Goal: Task Accomplishment & Management: Manage account settings

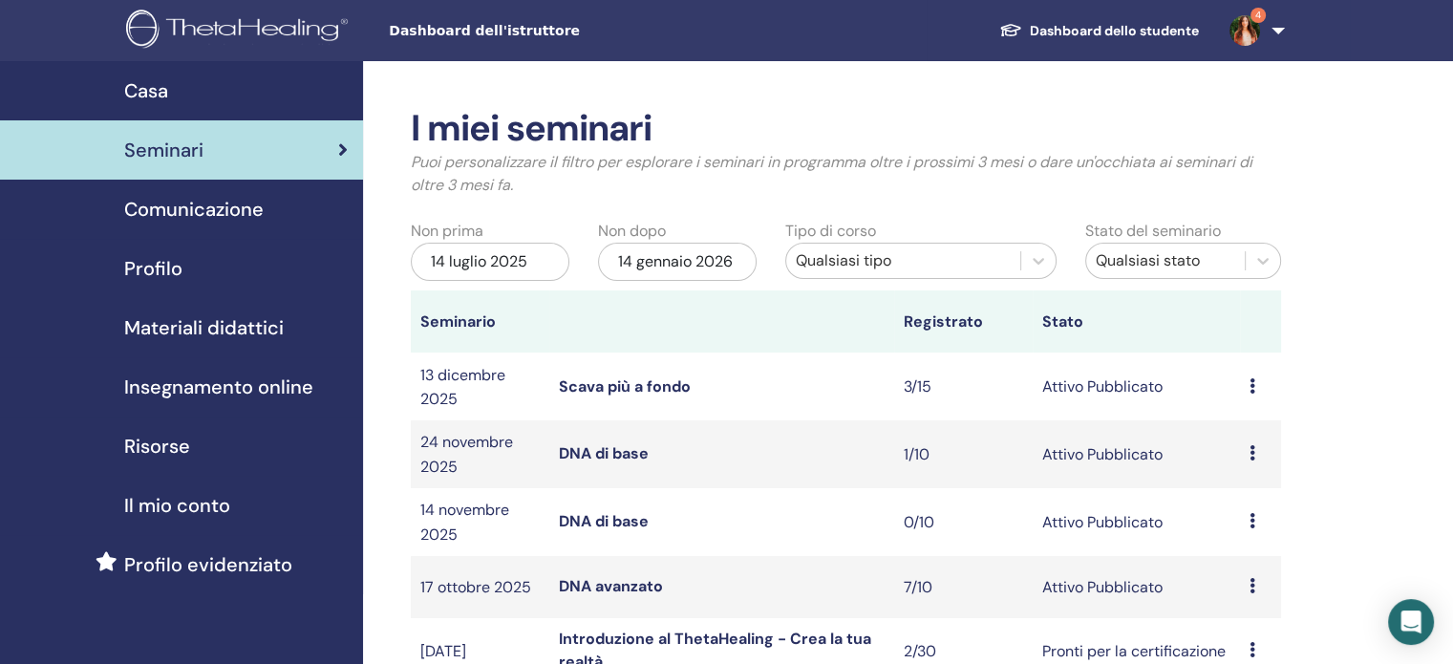
click at [1284, 30] on link "4" at bounding box center [1253, 30] width 78 height 61
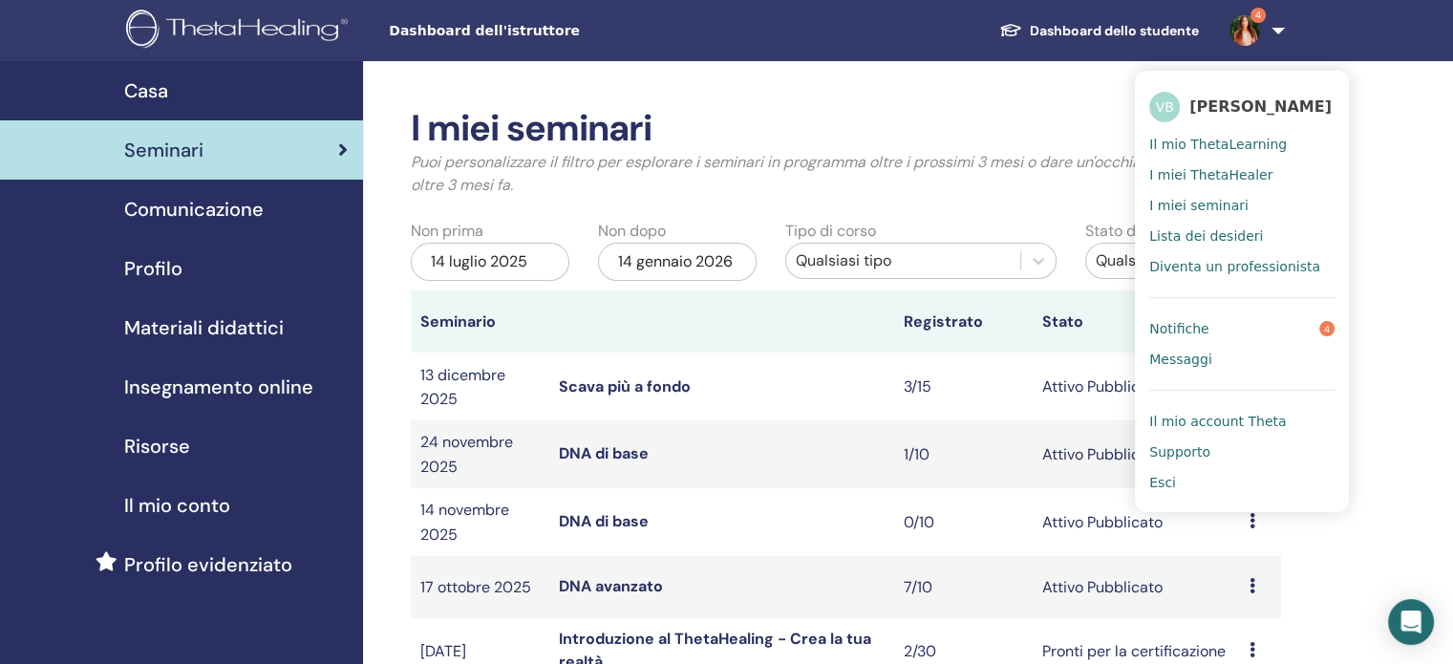
click at [1140, 26] on font "Dashboard dello studente" at bounding box center [1114, 30] width 169 height 17
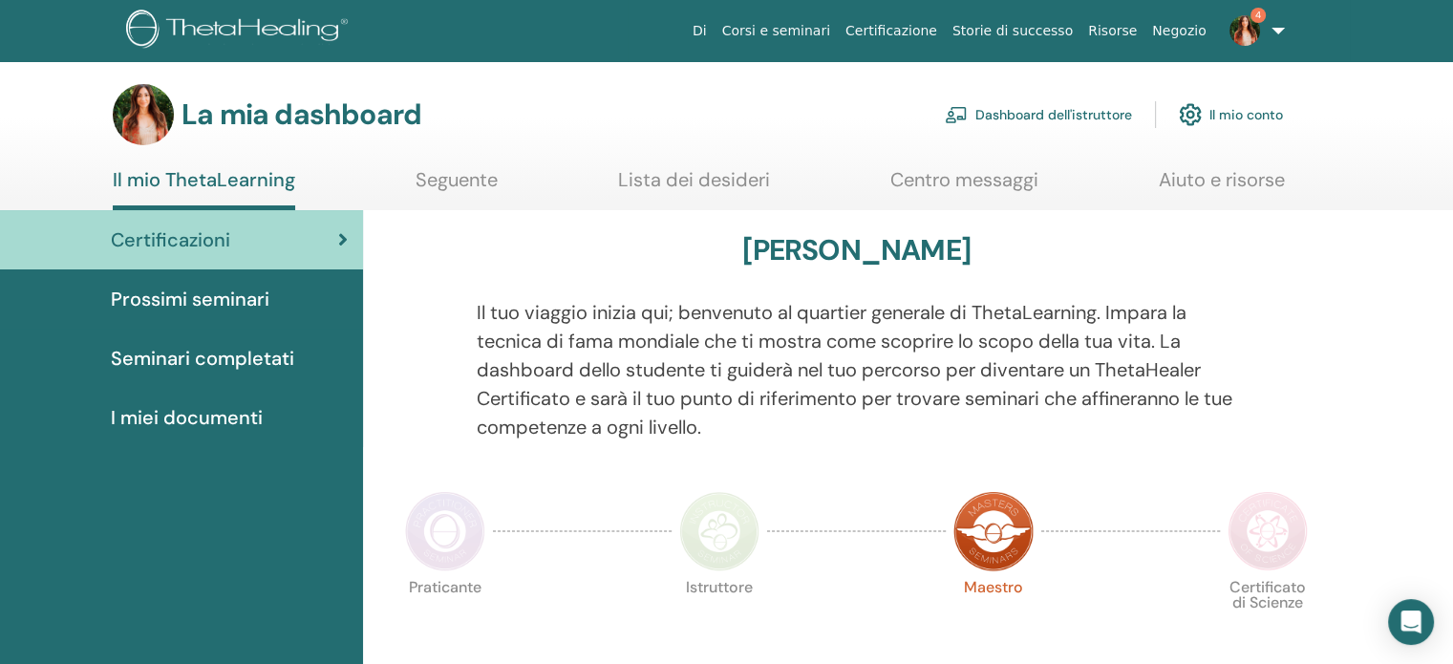
click at [1235, 119] on font "Il mio conto" at bounding box center [1247, 115] width 74 height 17
